Goal: Task Accomplishment & Management: Manage account settings

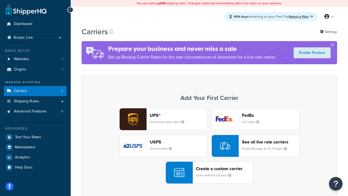
click at [209, 146] on div "UPS® Published daily rates FedEx List rates USPS Online rates See all live rate…" at bounding box center [209, 146] width 244 height 76
click at [270, 115] on header "FedEx" at bounding box center [270, 114] width 57 height 5
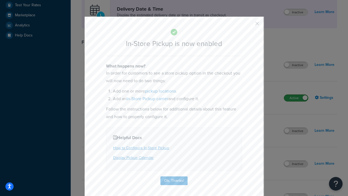
scroll to position [152, 0]
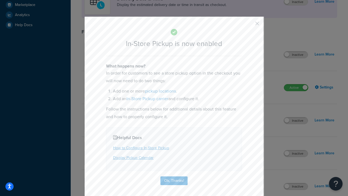
click at [249, 25] on button "button" at bounding box center [248, 25] width 1 height 1
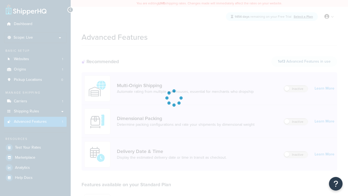
scroll to position [142, 0]
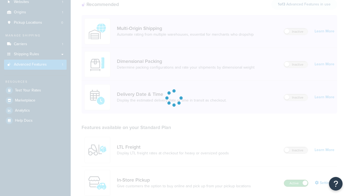
click at [296, 180] on label "Active" at bounding box center [296, 183] width 24 height 7
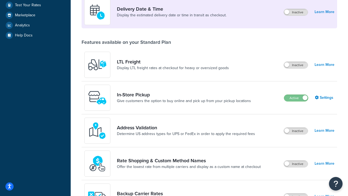
scroll to position [132, 0]
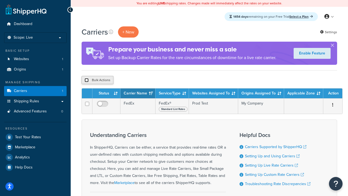
click at [86, 80] on input "checkbox" at bounding box center [86, 80] width 4 height 4
checkbox input "true"
click at [146, 80] on button "Delete" at bounding box center [145, 80] width 19 height 8
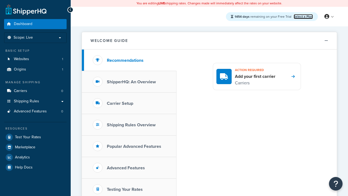
click at [303, 16] on link "Select a Plan" at bounding box center [302, 16] width 19 height 5
